Goal: Transaction & Acquisition: Subscribe to service/newsletter

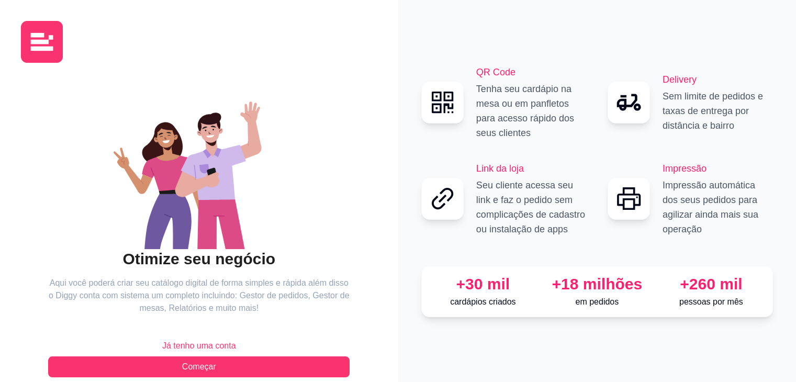
click at [193, 336] on button "Já tenho uma conta" at bounding box center [198, 345] width 301 height 21
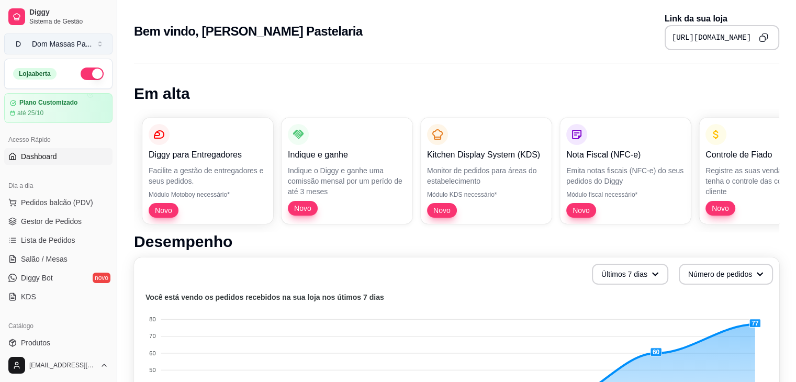
click at [57, 43] on div "Dom Massas Pa ..." at bounding box center [62, 44] width 60 height 10
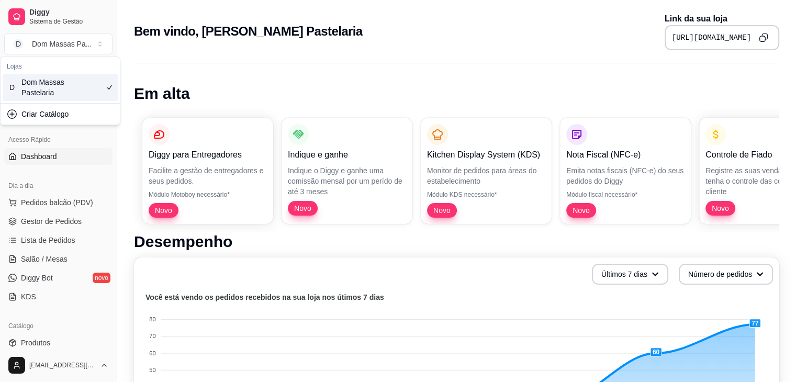
click at [190, 84] on h1 "Em alta" at bounding box center [456, 93] width 645 height 19
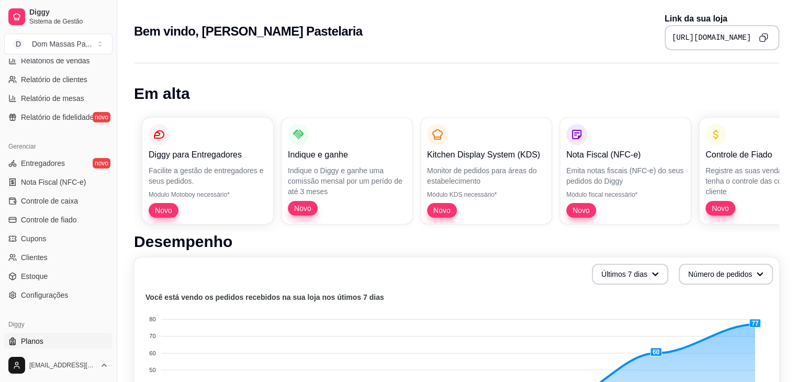
scroll to position [347, 0]
click at [69, 332] on div "Diggy Planos Precisa de ajuda?" at bounding box center [58, 341] width 117 height 61
click at [71, 335] on link "Planos" at bounding box center [58, 340] width 108 height 17
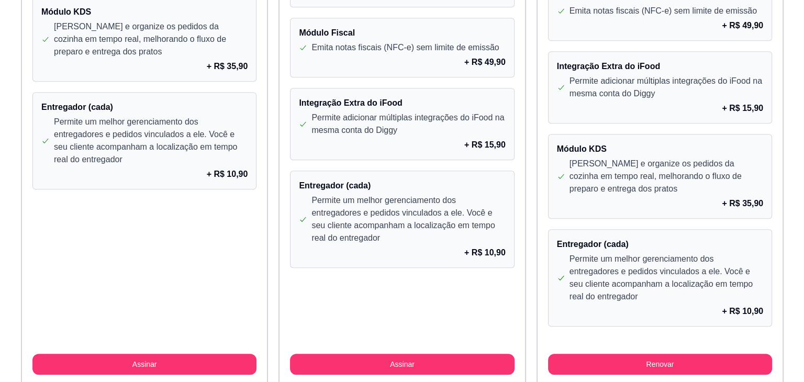
scroll to position [994, 0]
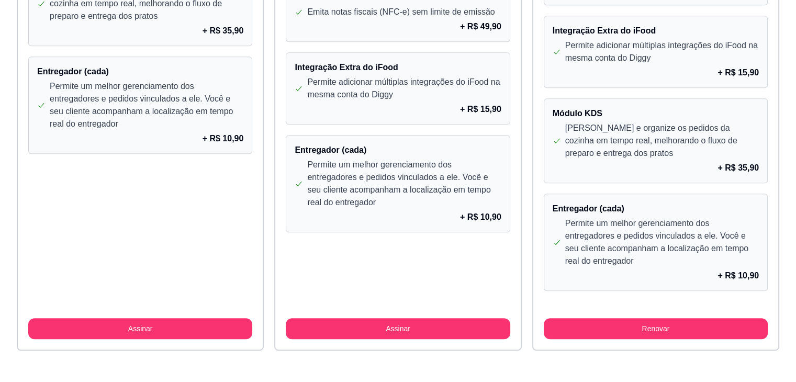
click at [410, 326] on button "Assinar" at bounding box center [398, 328] width 224 height 21
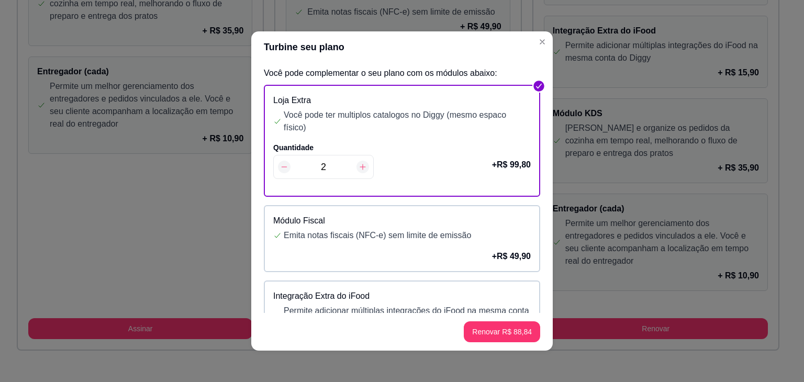
click at [280, 166] on icon at bounding box center [284, 167] width 8 height 8
type input "1"
click at [280, 166] on icon at bounding box center [284, 167] width 8 height 8
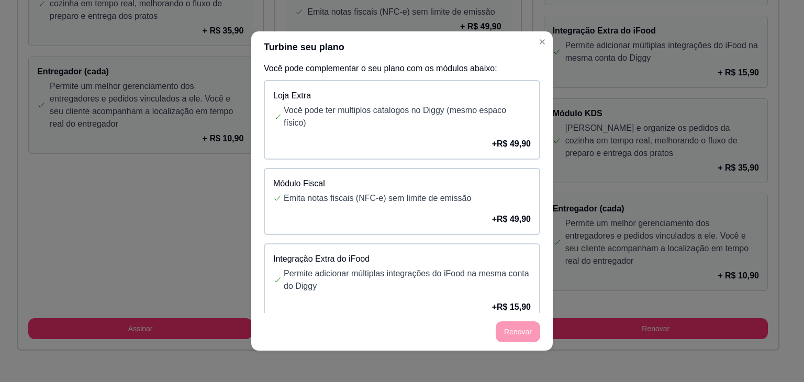
scroll to position [0, 0]
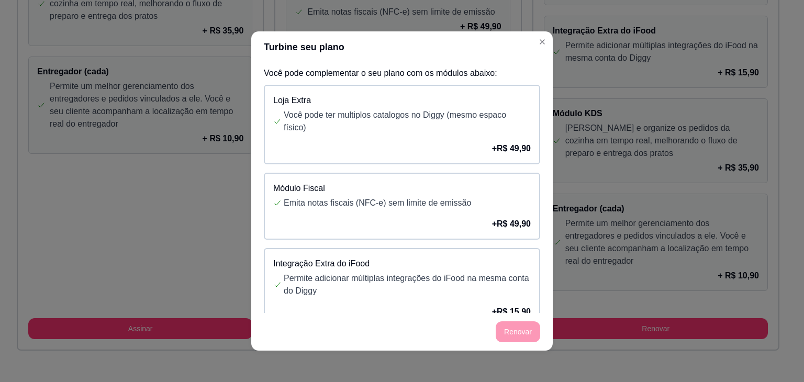
click at [477, 178] on div "Módulo Fiscal Emita notas fiscais (NFC-e) sem limite de emissão + R$ 49,90" at bounding box center [402, 206] width 276 height 67
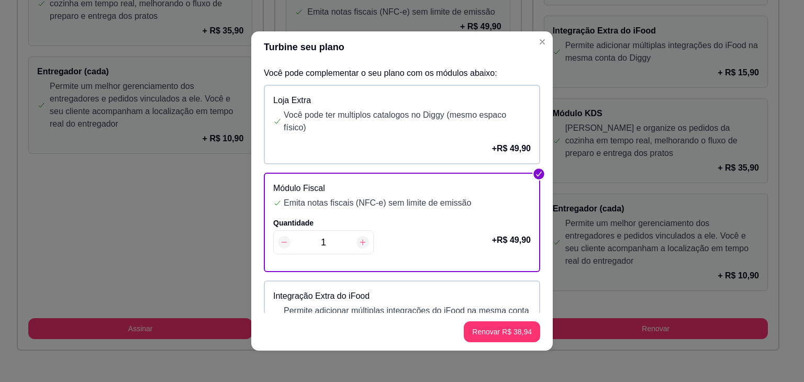
click at [283, 240] on icon at bounding box center [284, 242] width 8 height 8
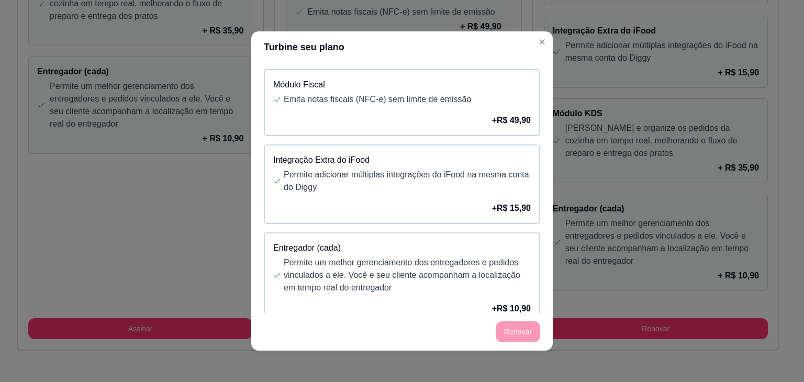
scroll to position [105, 0]
click at [386, 202] on div "+ R$ 15,90" at bounding box center [401, 207] width 257 height 13
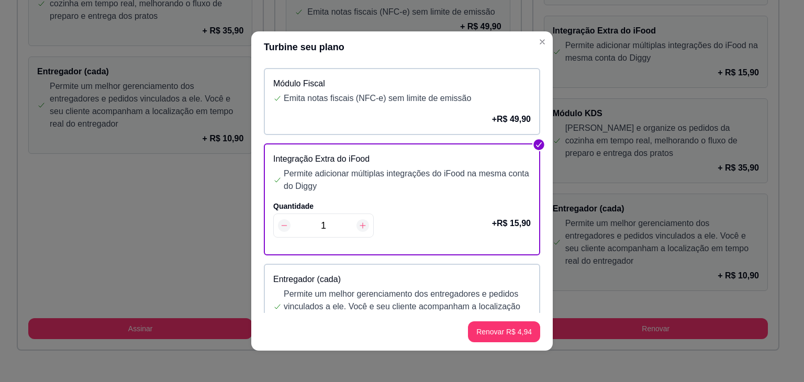
click at [278, 219] on div at bounding box center [284, 225] width 13 height 13
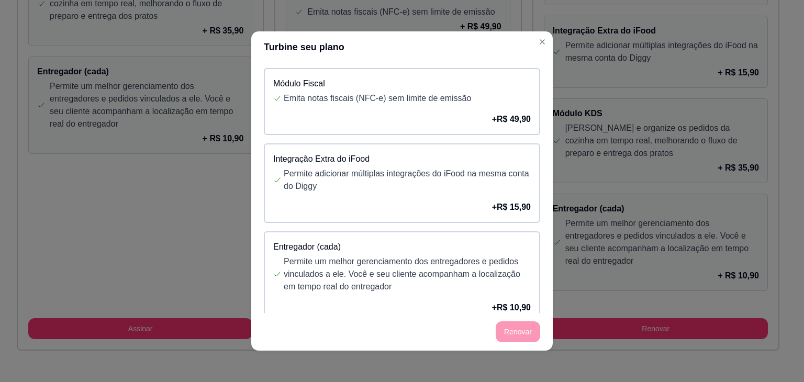
click at [349, 201] on div "+ R$ 15,90" at bounding box center [401, 207] width 257 height 13
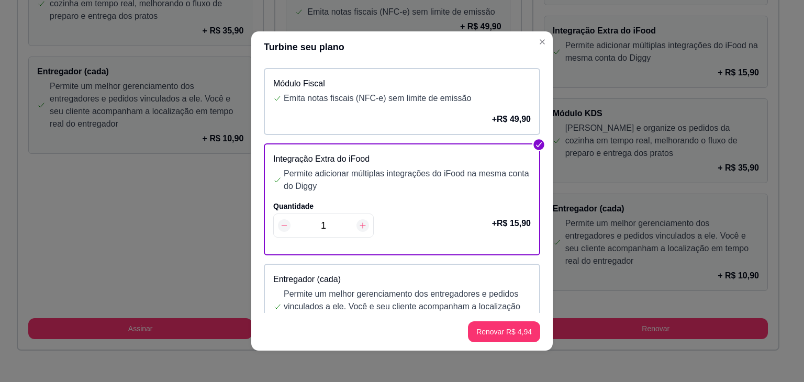
click at [280, 224] on icon at bounding box center [284, 225] width 8 height 8
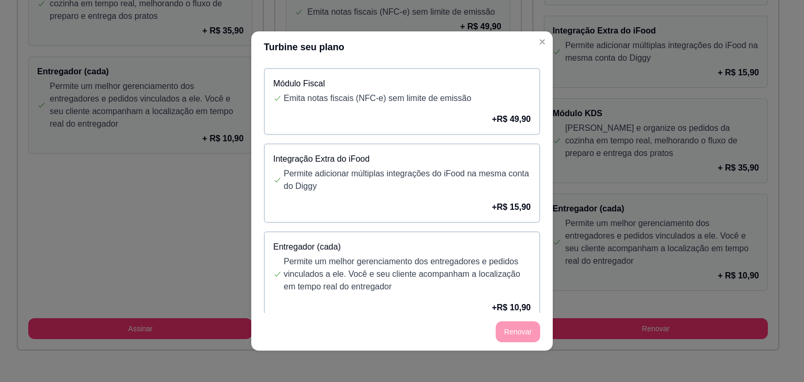
scroll to position [126, 0]
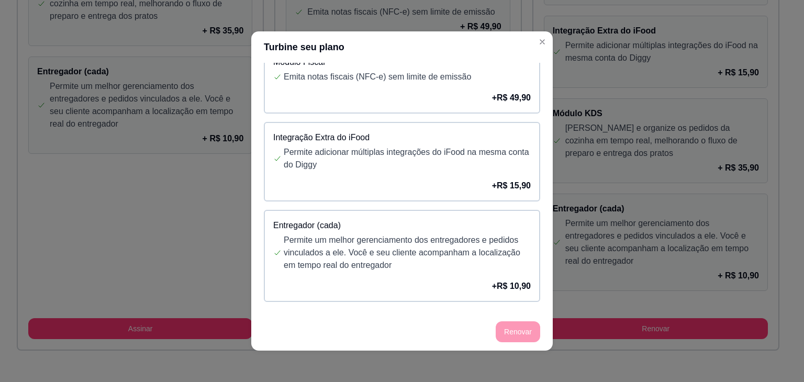
click at [365, 244] on p "Permite um melhor gerenciamento dos entregadores e pedidos vinculados a ele. Vo…" at bounding box center [407, 253] width 247 height 38
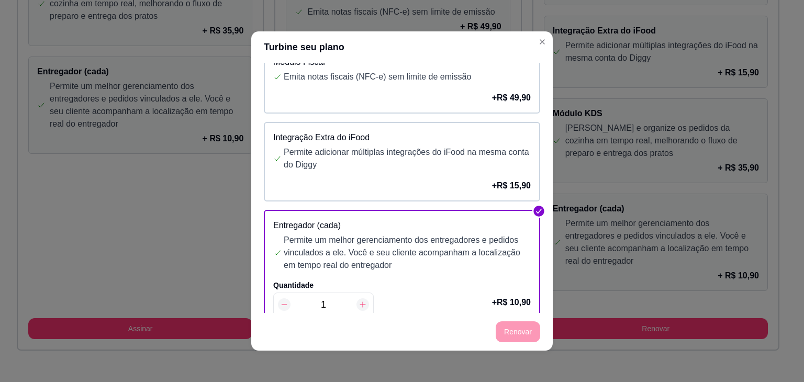
scroll to position [159, 0]
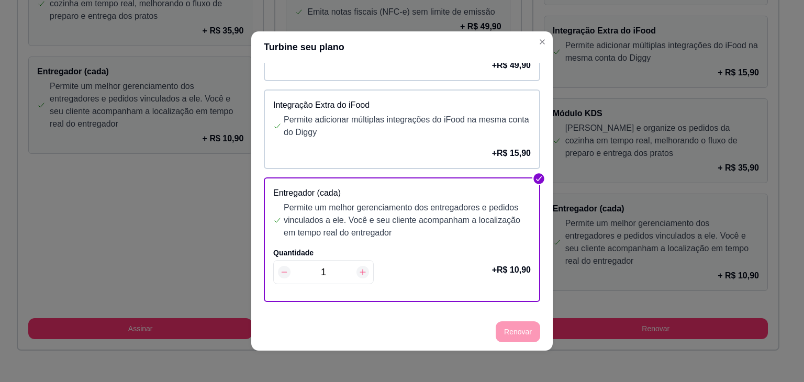
click at [358, 268] on icon at bounding box center [362, 272] width 8 height 8
click at [281, 272] on icon at bounding box center [283, 272] width 5 height 1
type input "1"
click at [281, 272] on icon at bounding box center [283, 272] width 5 height 1
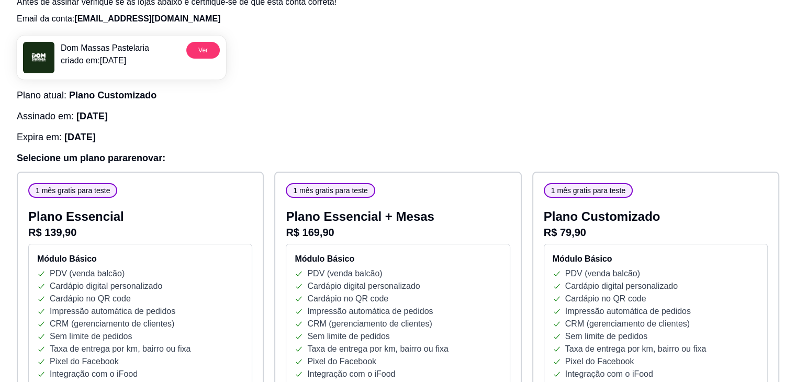
scroll to position [0, 0]
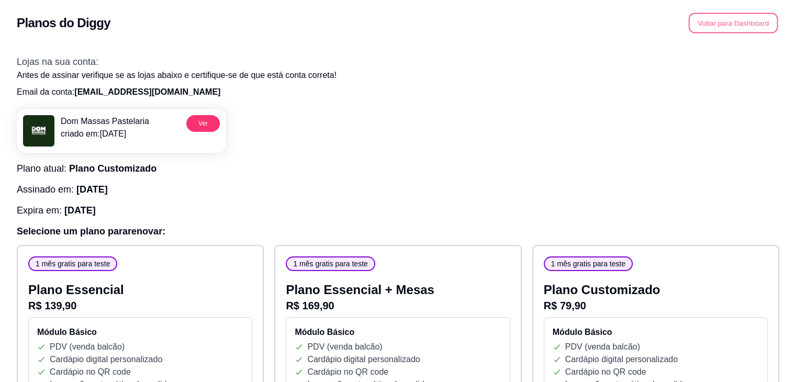
click at [748, 22] on button "Voltar para Dashboard" at bounding box center [732, 23] width 89 height 20
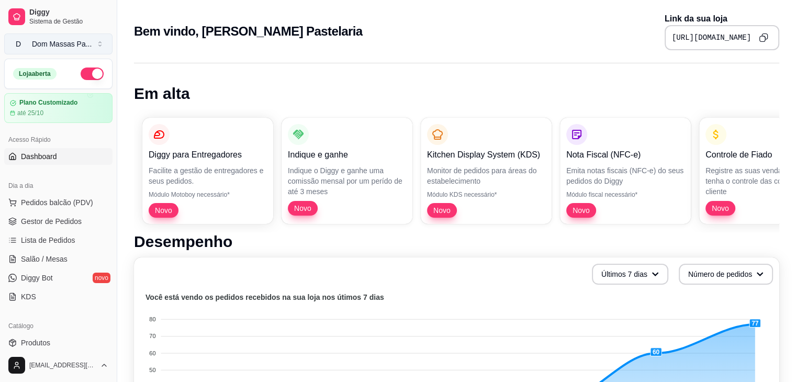
click at [59, 41] on div "Dom Massas Pa ..." at bounding box center [62, 44] width 60 height 10
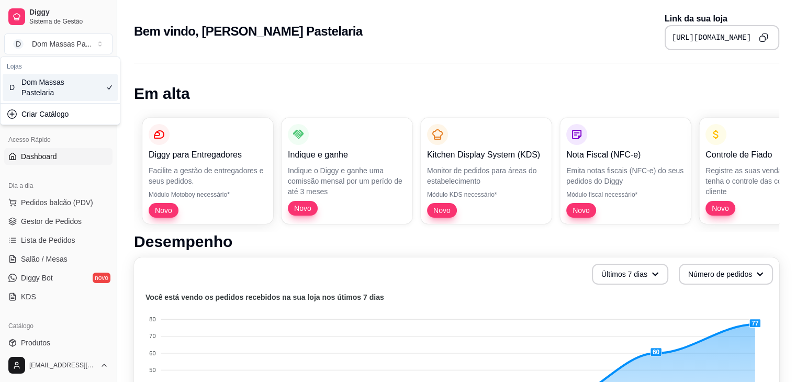
click at [59, 89] on div "Dom Massas Pastelaria" at bounding box center [44, 87] width 47 height 21
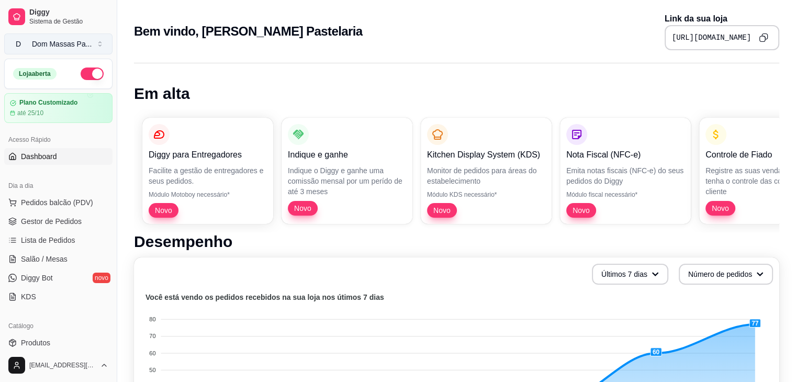
click at [61, 47] on div "Dom Massas Pa ..." at bounding box center [62, 44] width 60 height 10
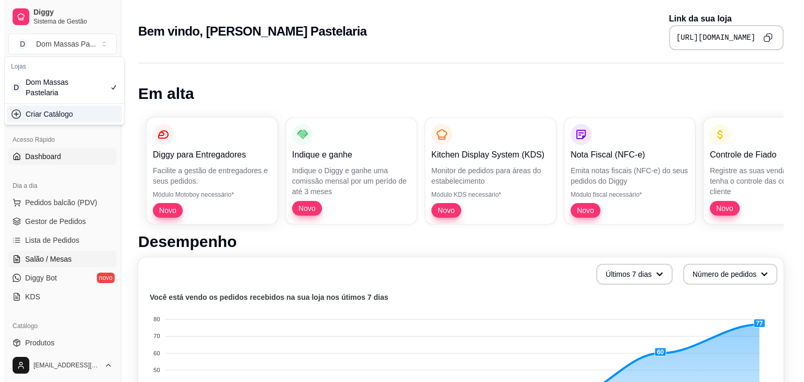
scroll to position [370, 0]
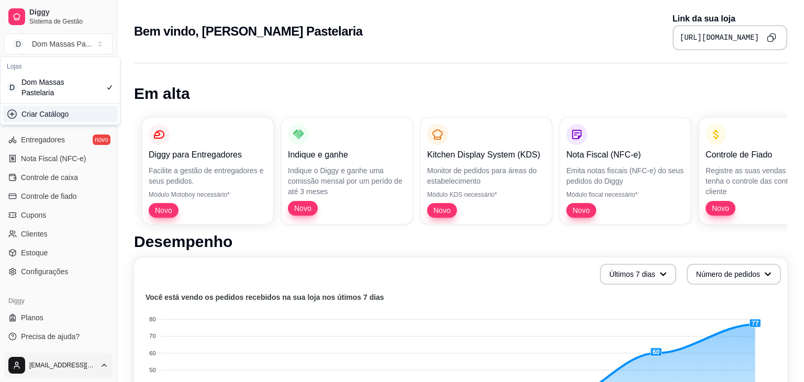
click at [55, 367] on html "Diggy Sistema de Gestão D Dom Massas Pa ... Loja aberta Plano Customizado até 2…" at bounding box center [402, 191] width 804 height 382
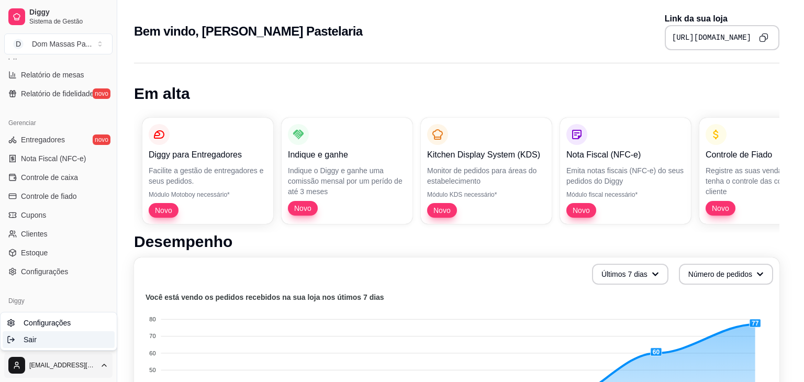
click at [42, 338] on div "Sair" at bounding box center [59, 339] width 112 height 17
